Goal: Task Accomplishment & Management: Manage account settings

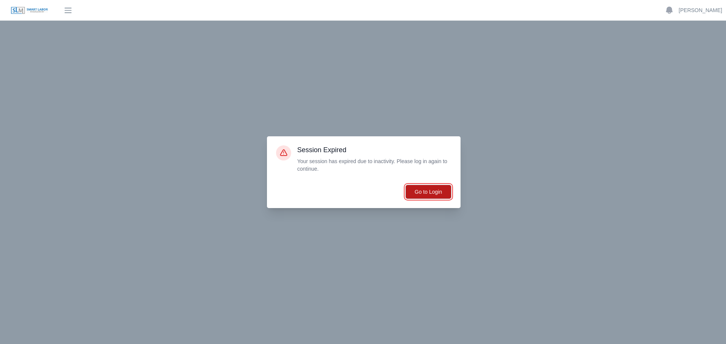
click at [427, 190] on button "Go to Login" at bounding box center [428, 192] width 46 height 14
